Goal: Use online tool/utility: Use online tool/utility

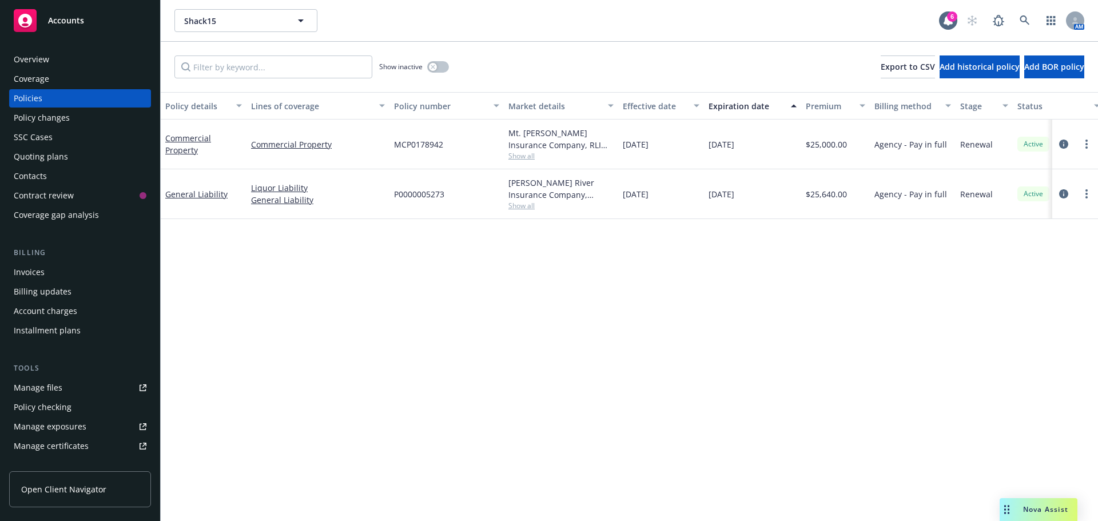
click at [1033, 501] on div "Nova Assist" at bounding box center [1038, 509] width 78 height 23
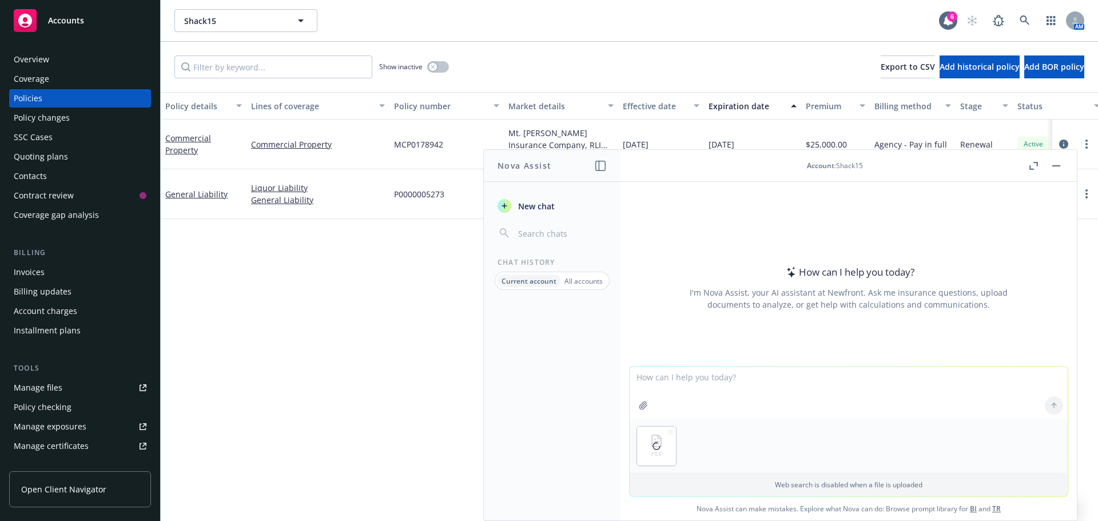
click at [705, 383] on textarea at bounding box center [848, 392] width 438 height 53
type textarea "turn this into a document for my customer to sign"
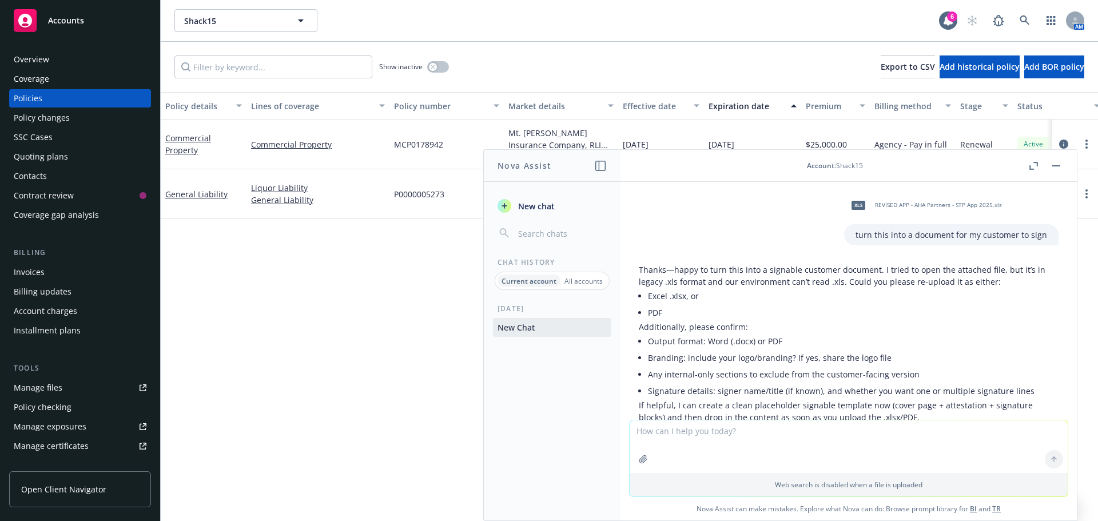
scroll to position [56, 0]
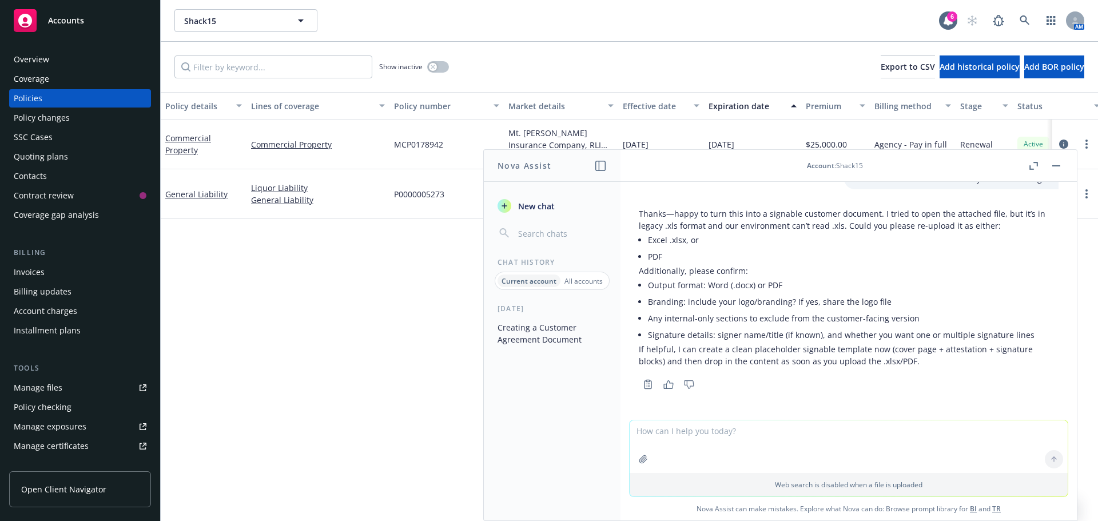
click at [710, 452] on textarea at bounding box center [848, 446] width 438 height 53
click at [709, 441] on textarea at bounding box center [848, 446] width 438 height 53
type textarea "p"
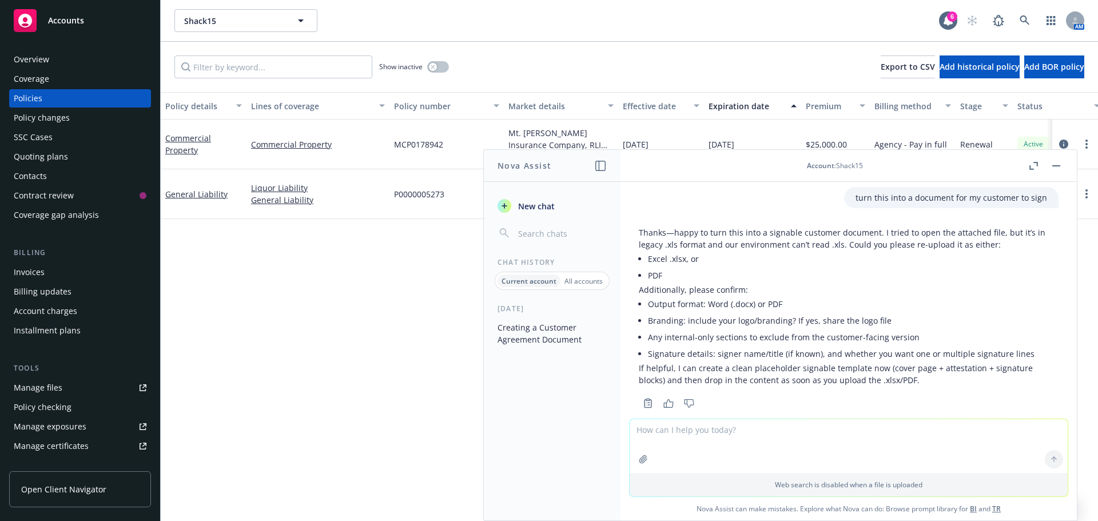
scroll to position [57, 0]
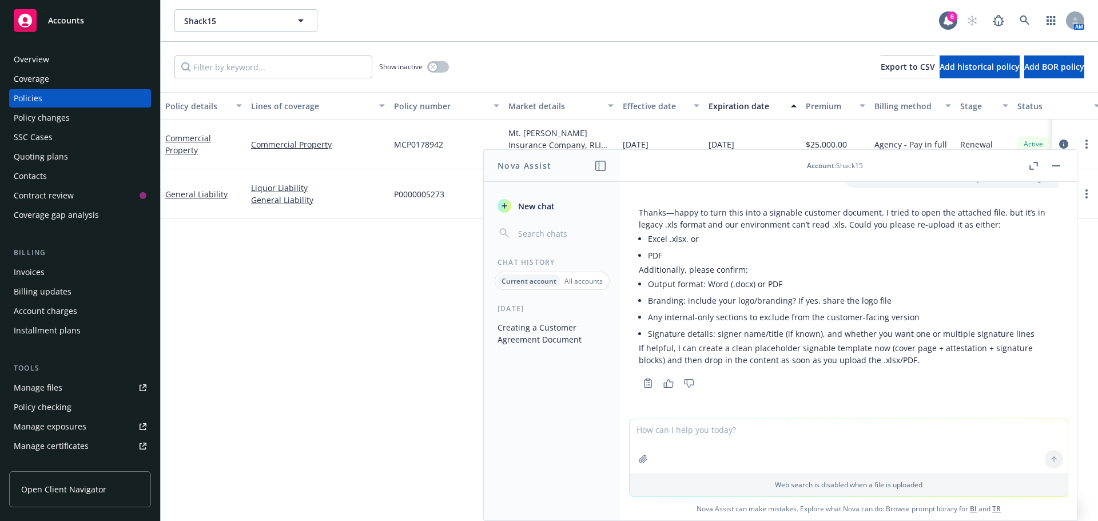
click at [1054, 167] on button "button" at bounding box center [1056, 166] width 14 height 14
